Goal: Task Accomplishment & Management: Complete application form

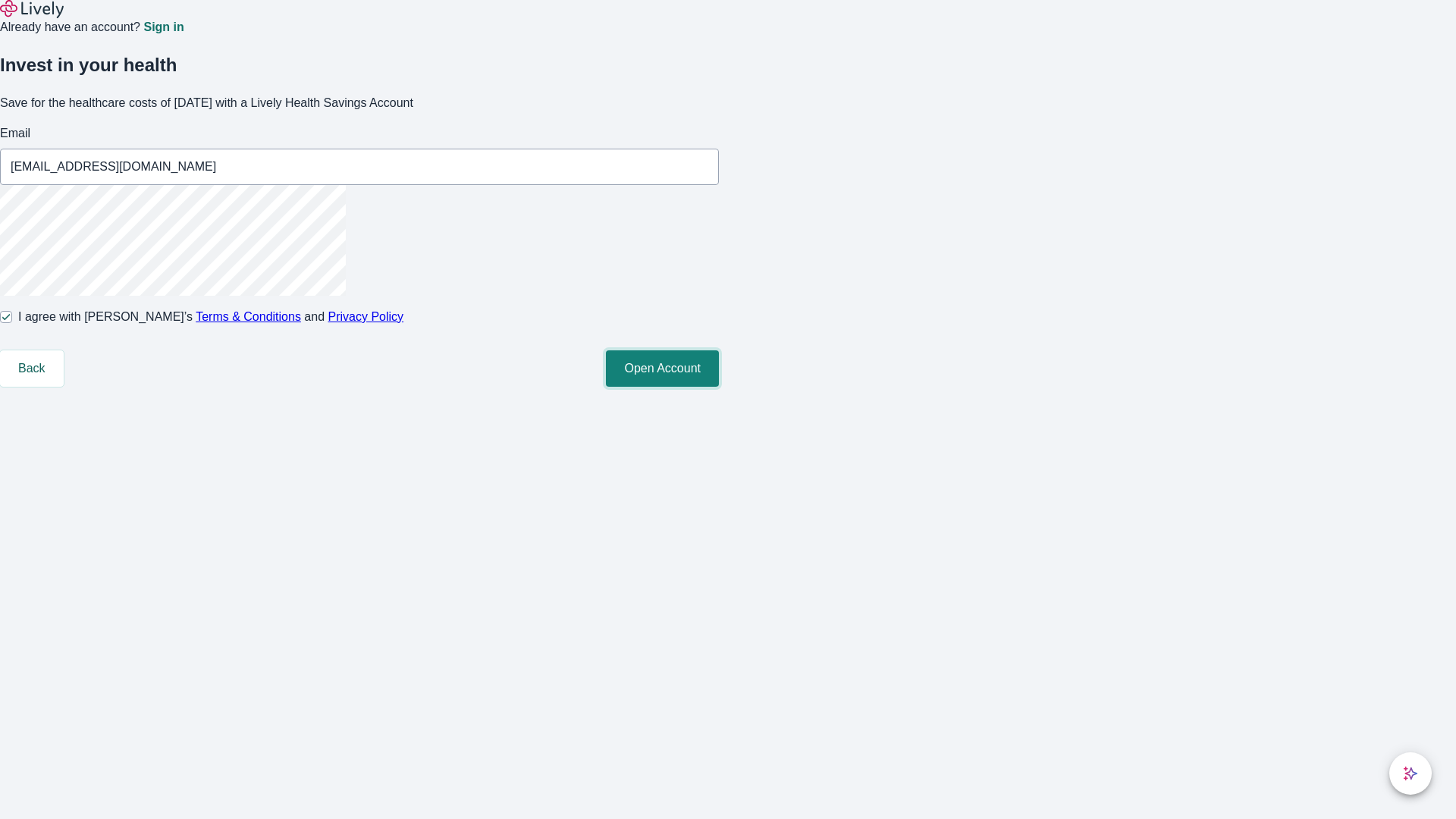
click at [719, 387] on button "Open Account" at bounding box center [662, 369] width 113 height 36
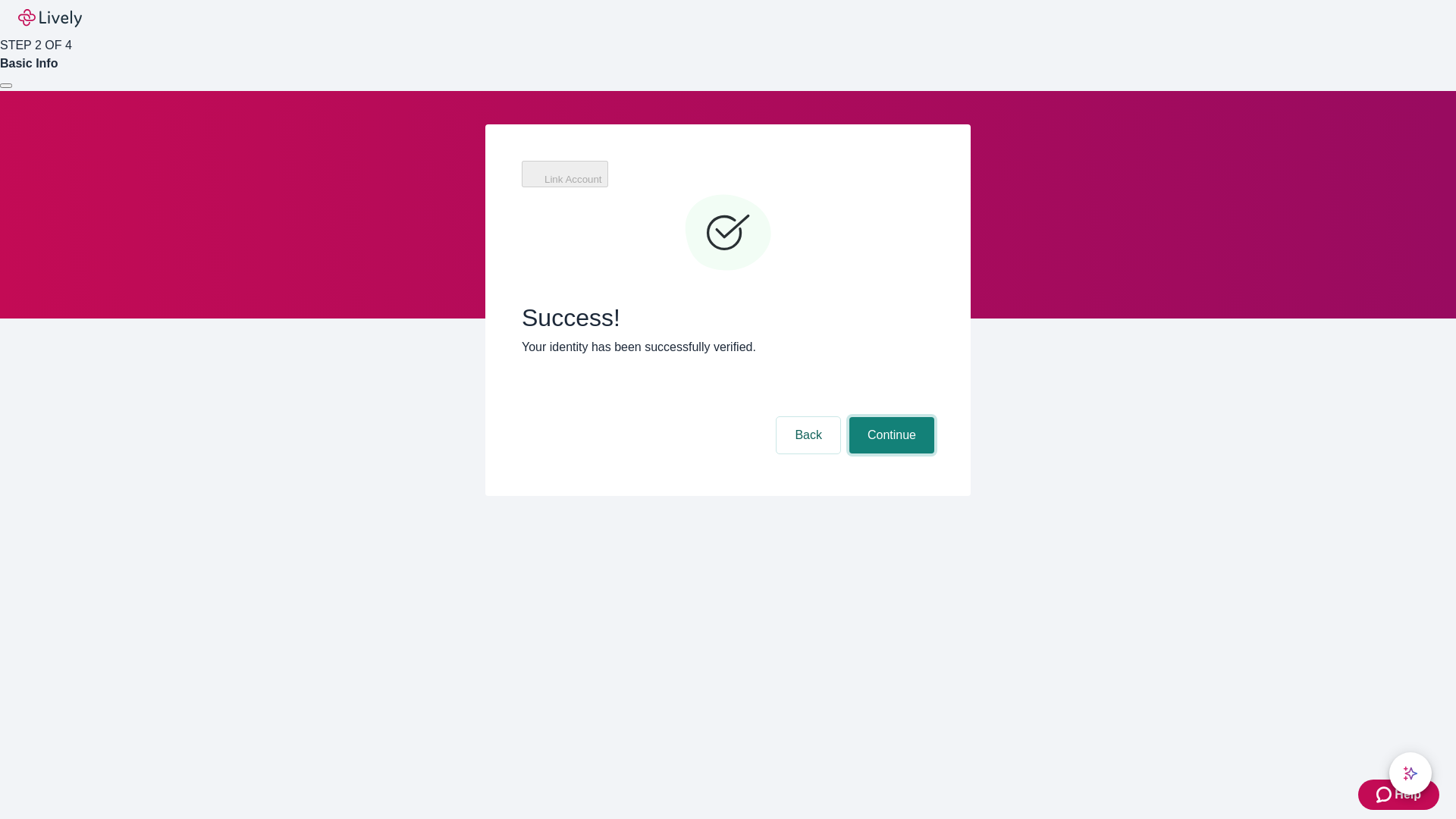
click at [890, 417] on button "Continue" at bounding box center [891, 435] width 85 height 36
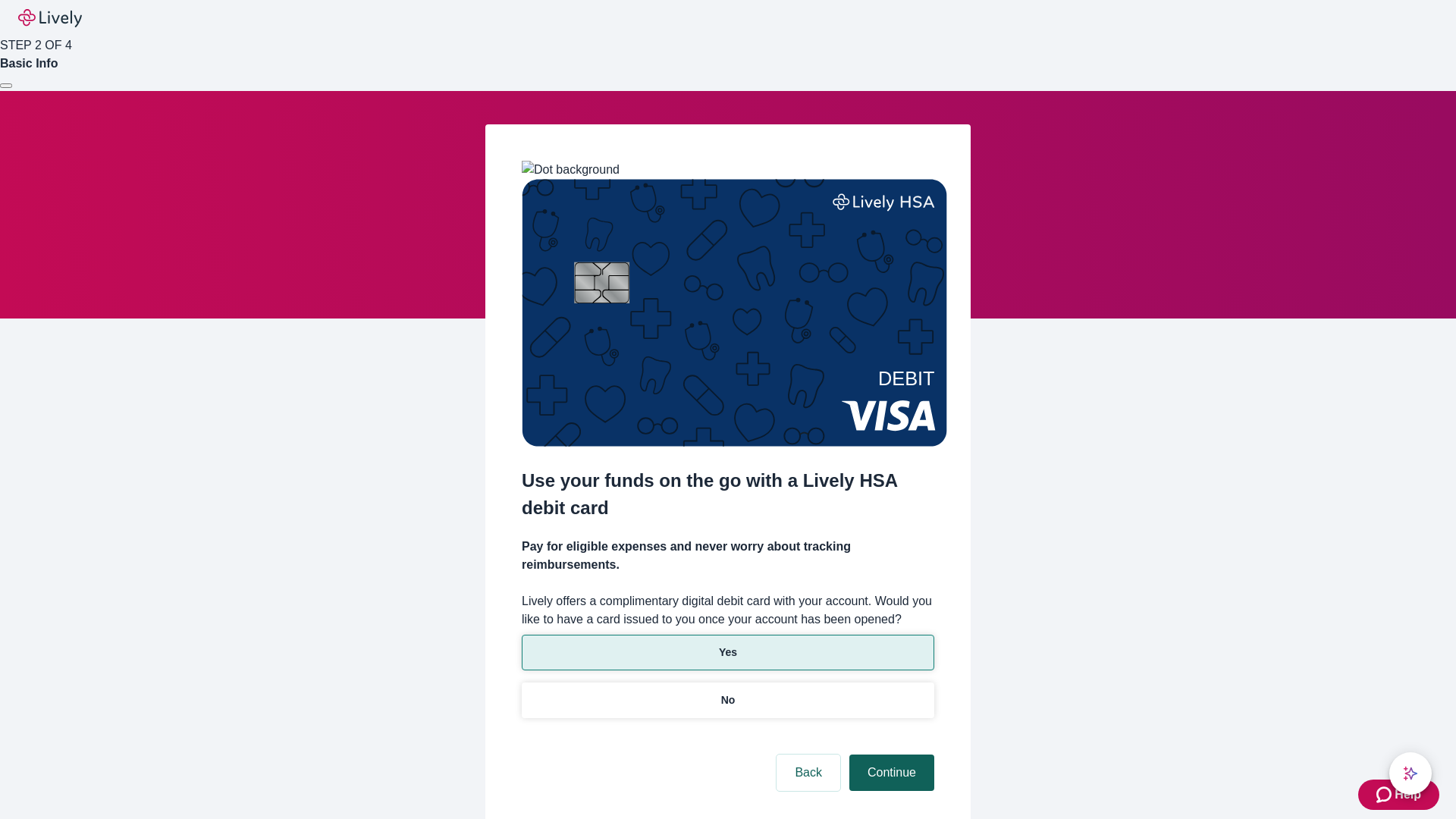
click at [727, 692] on p "No" at bounding box center [728, 700] width 14 height 16
click at [890, 755] on button "Continue" at bounding box center [891, 773] width 85 height 36
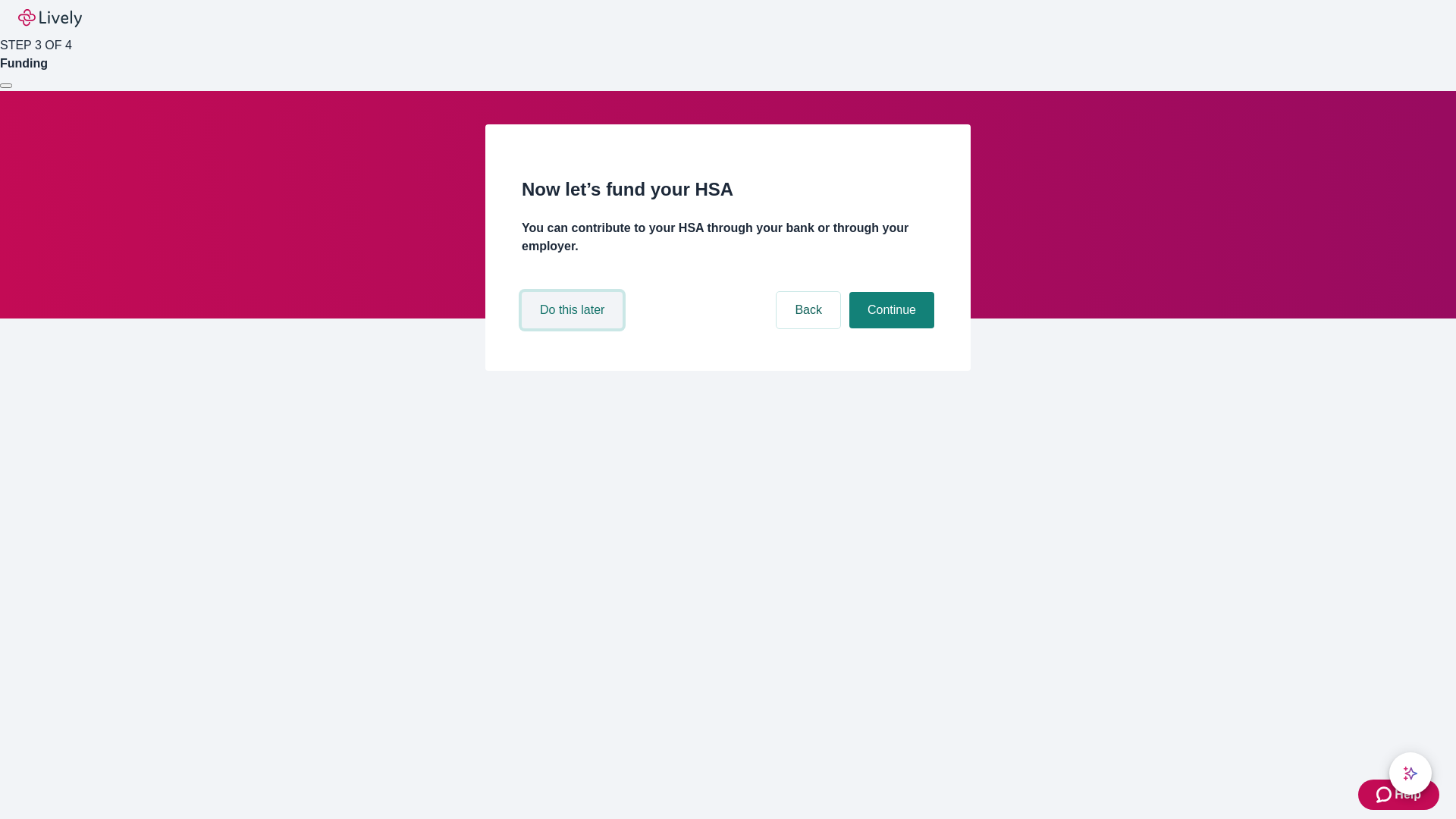
click at [574, 328] on button "Do this later" at bounding box center [573, 310] width 101 height 36
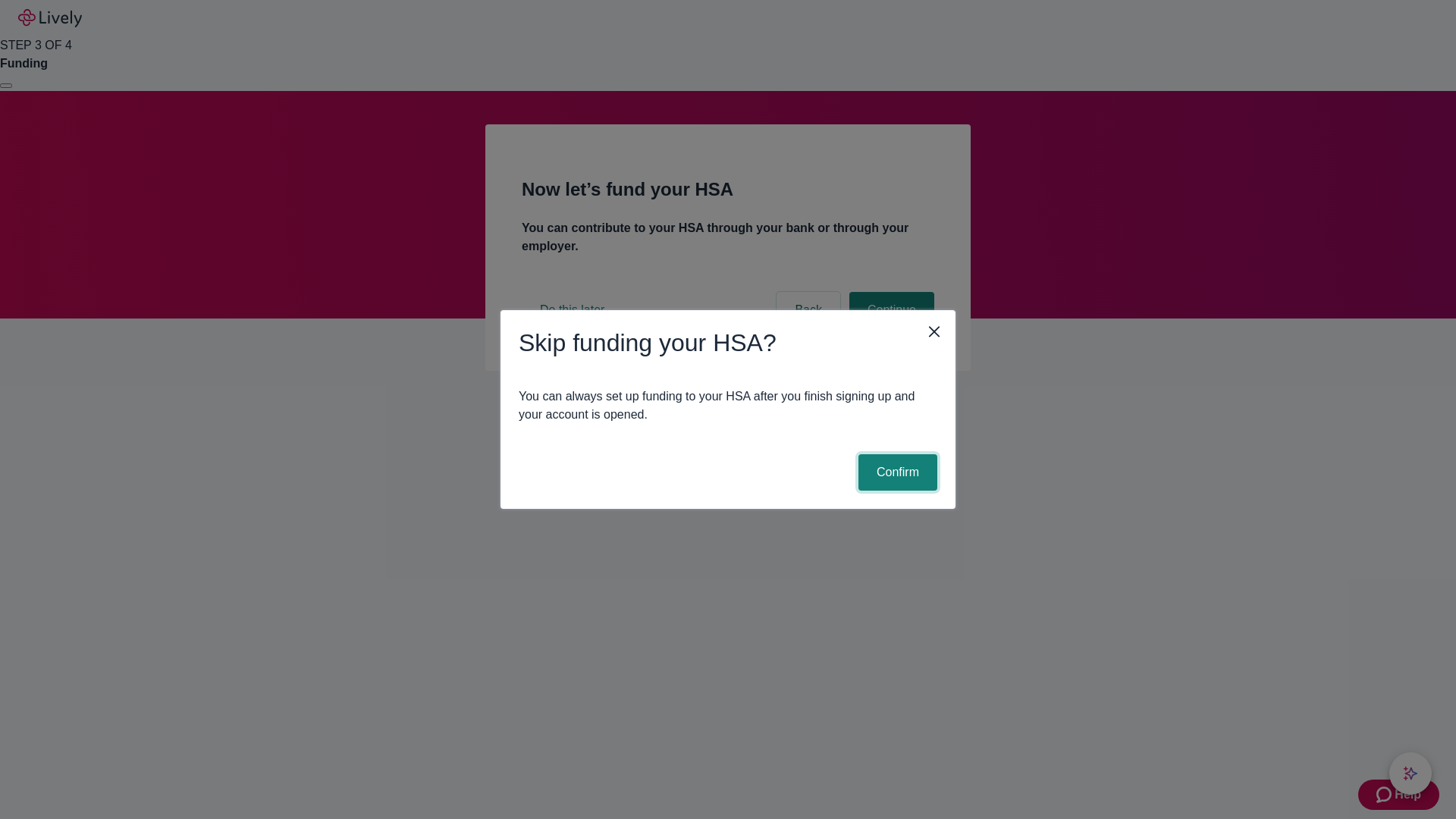
click at [895, 472] on button "Confirm" at bounding box center [898, 472] width 79 height 36
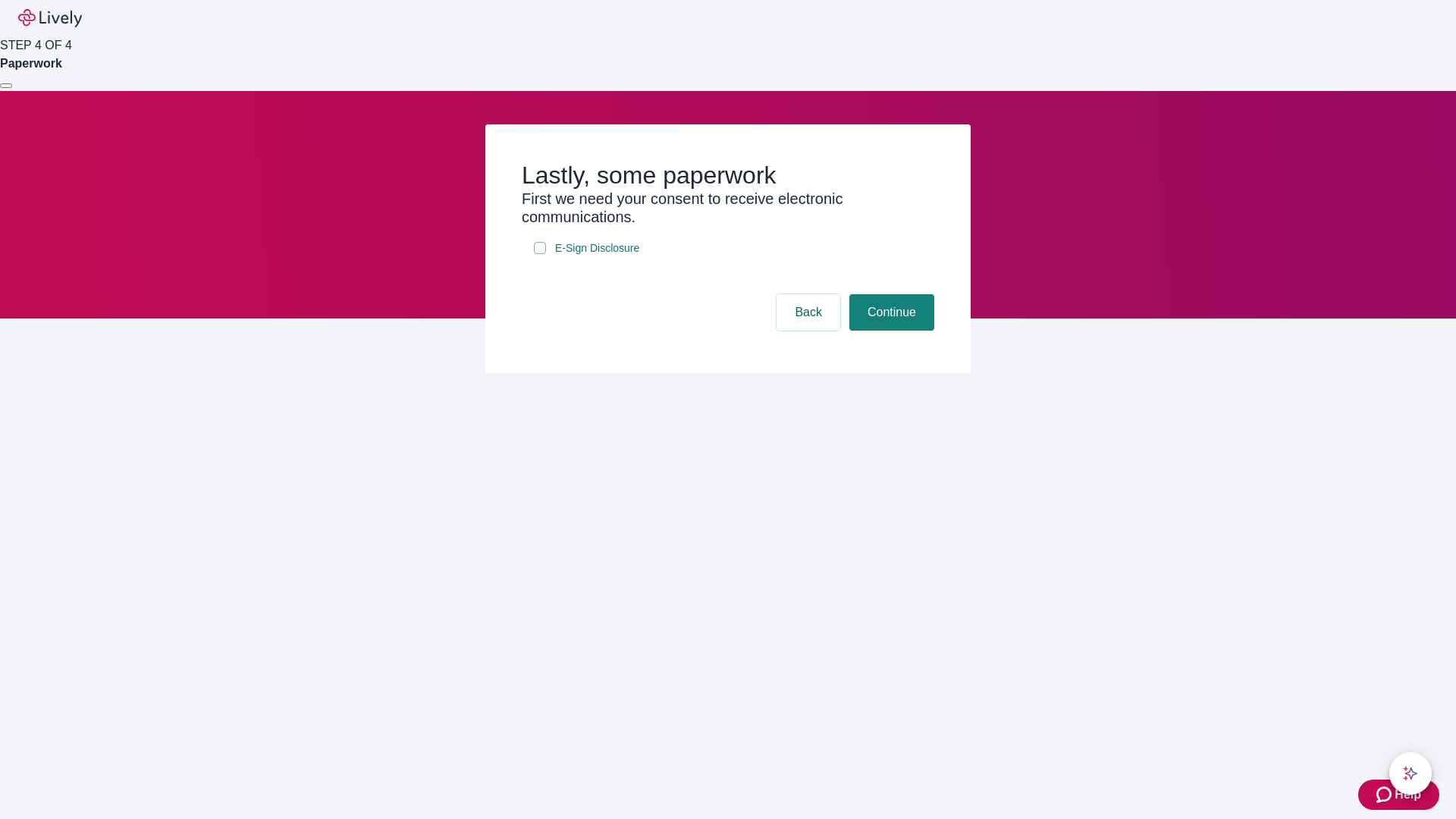
click at [540, 254] on input "E-Sign Disclosure" at bounding box center [539, 248] width 12 height 12
checkbox input "true"
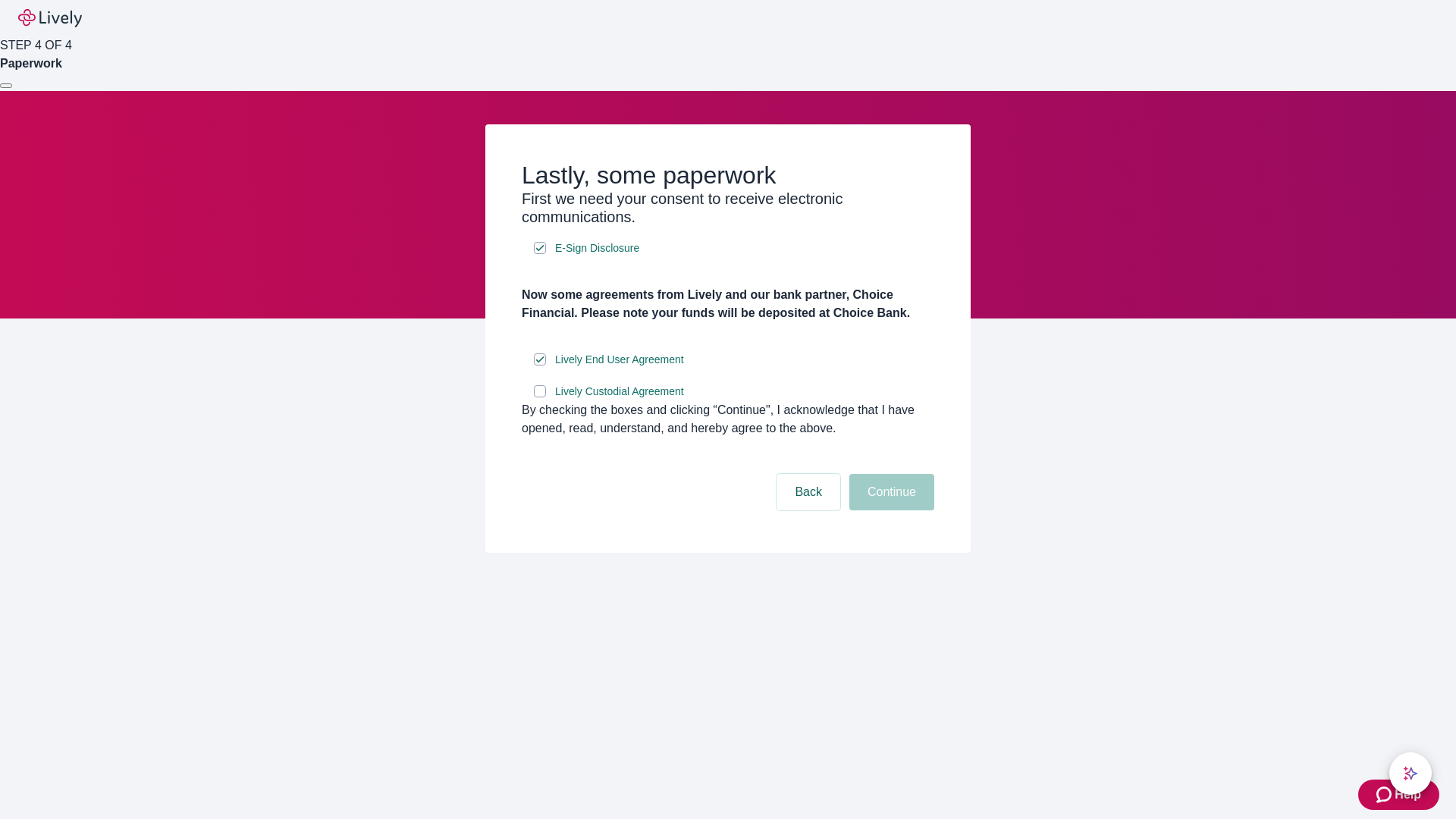
click at [540, 397] on input "Lively Custodial Agreement" at bounding box center [539, 391] width 12 height 12
checkbox input "true"
click at [890, 510] on button "Continue" at bounding box center [891, 492] width 85 height 36
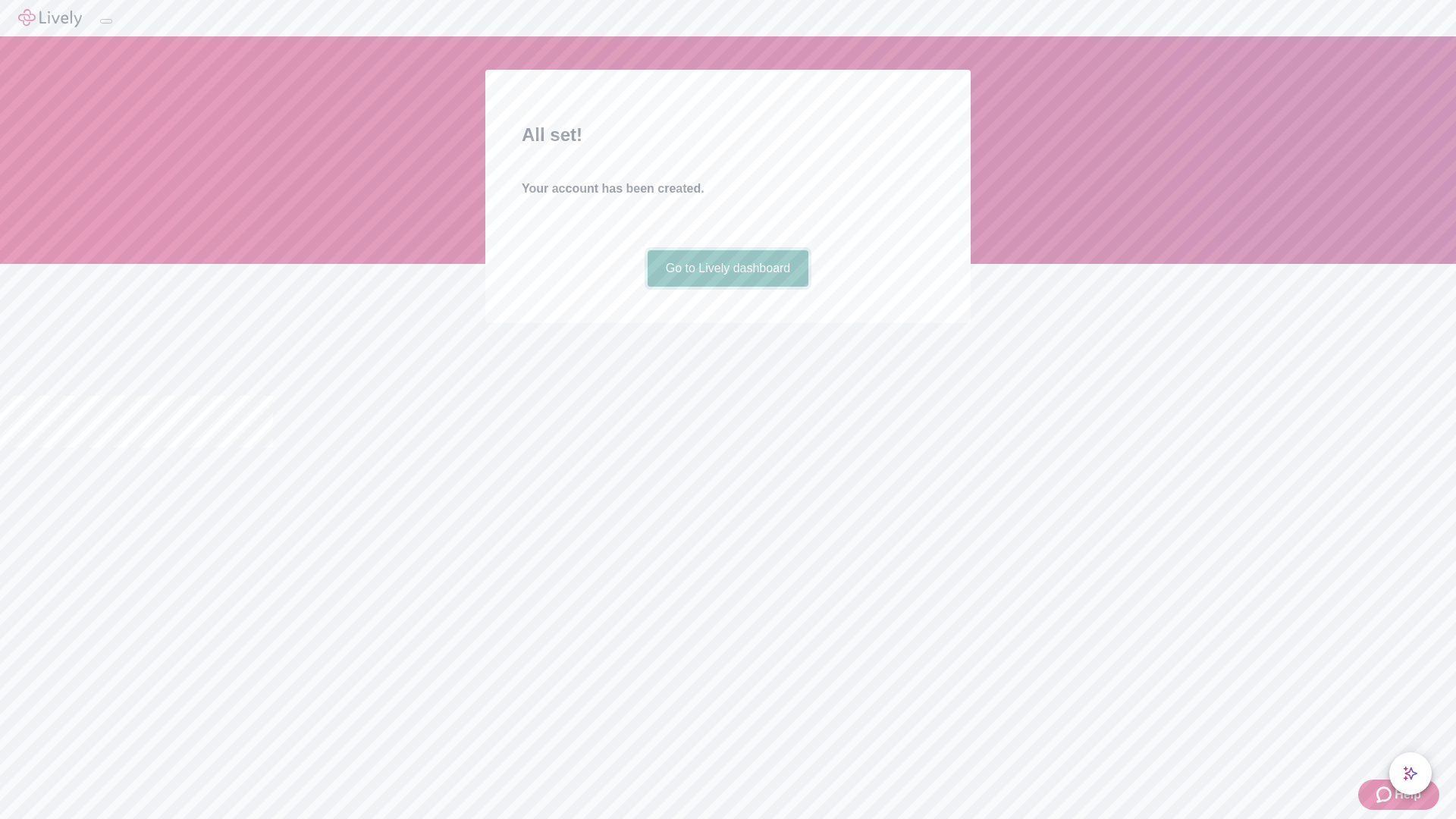
click at [727, 286] on link "Go to Lively dashboard" at bounding box center [728, 268] width 161 height 36
